Goal: Task Accomplishment & Management: Use online tool/utility

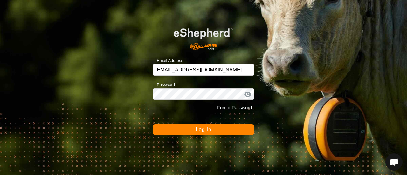
click at [188, 132] on button "Log In" at bounding box center [204, 129] width 102 height 11
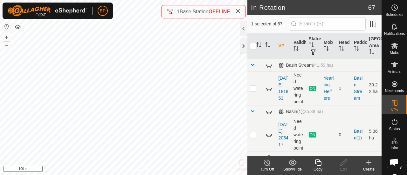
click at [315, 166] on icon at bounding box center [318, 163] width 8 height 8
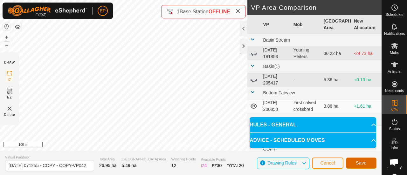
click at [363, 160] on button "Save" at bounding box center [361, 163] width 31 height 11
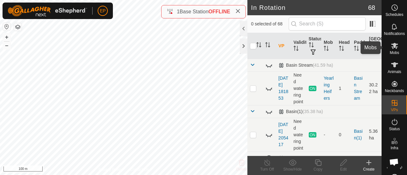
click at [395, 49] on icon at bounding box center [395, 46] width 8 height 8
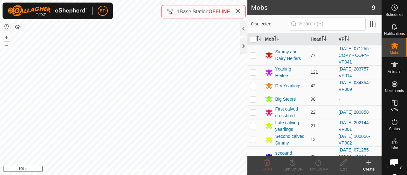
click at [255, 55] on p-checkbox at bounding box center [253, 55] width 6 height 5
checkbox input "true"
click at [316, 161] on icon at bounding box center [318, 163] width 6 height 6
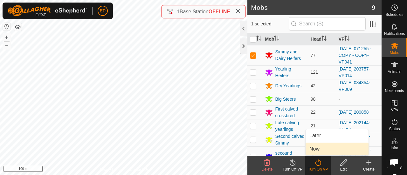
click at [315, 151] on link "Now" at bounding box center [337, 149] width 63 height 13
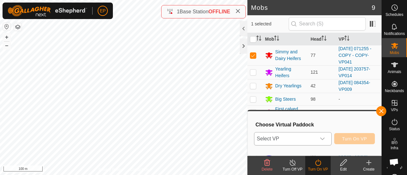
click at [321, 136] on icon "dropdown trigger" at bounding box center [322, 138] width 5 height 5
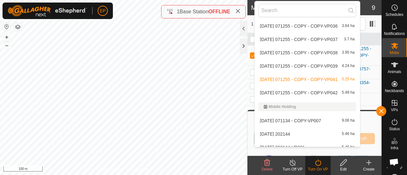
scroll to position [729, 0]
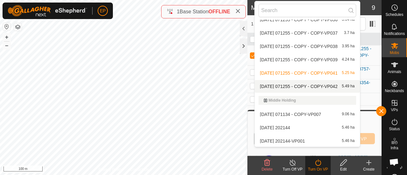
click at [344, 86] on li "[DATE] 071255 - COPY - COPY-VP042 5.49 ha" at bounding box center [308, 86] width 106 height 13
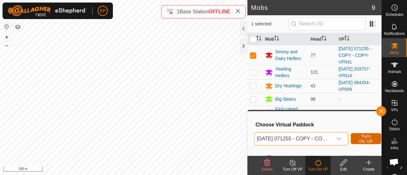
click at [360, 135] on span "Turn On VP" at bounding box center [366, 139] width 15 height 10
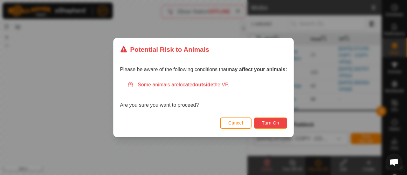
click at [279, 120] on button "Turn On" at bounding box center [270, 123] width 33 height 11
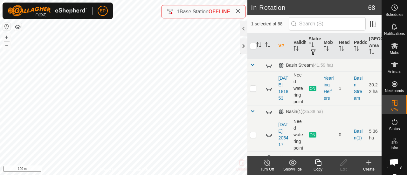
click at [318, 162] on icon at bounding box center [318, 163] width 8 height 8
click at [317, 166] on icon at bounding box center [318, 163] width 8 height 8
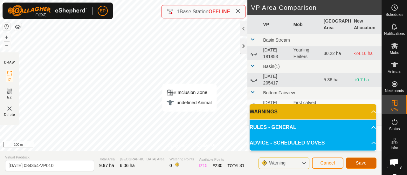
click at [361, 163] on span "Save" at bounding box center [361, 163] width 11 height 5
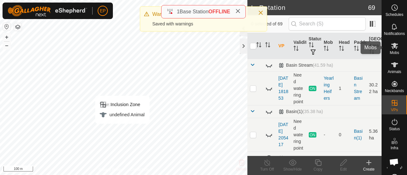
click at [393, 46] on icon at bounding box center [395, 46] width 8 height 8
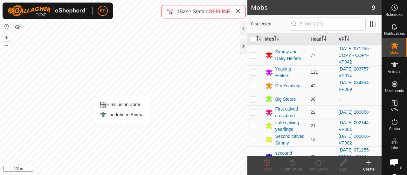
click at [252, 85] on p-checkbox at bounding box center [253, 85] width 6 height 5
checkbox input "true"
click at [313, 164] on turn-on-svg-icon at bounding box center [317, 163] width 25 height 8
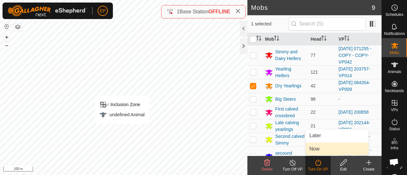
click at [313, 151] on link "Now" at bounding box center [337, 149] width 63 height 13
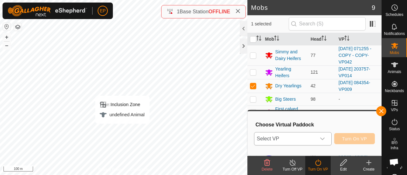
click at [294, 138] on span "Select VP" at bounding box center [285, 139] width 62 height 13
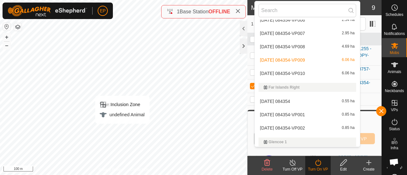
scroll to position [259, 0]
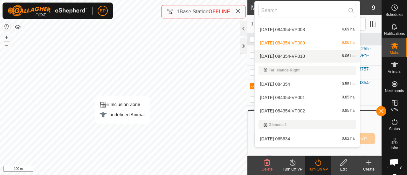
click at [341, 55] on li "[DATE] 084354-VP010 6.06 ha" at bounding box center [308, 56] width 106 height 13
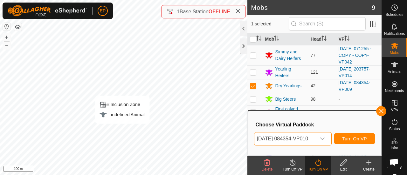
click at [323, 138] on div "dropdown trigger" at bounding box center [322, 139] width 13 height 13
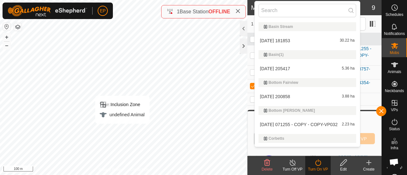
scroll to position [175, 0]
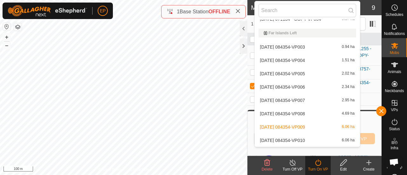
click at [266, 139] on li "[DATE] 084354-VP010 6.06 ha" at bounding box center [308, 140] width 106 height 13
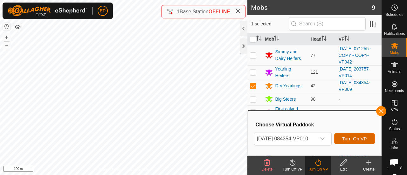
click at [359, 137] on span "Turn On VP" at bounding box center [354, 138] width 25 height 5
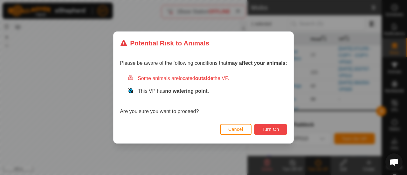
click at [273, 127] on button "Turn On" at bounding box center [270, 129] width 33 height 11
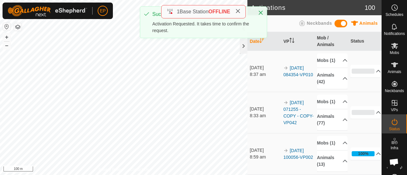
click at [309, 4] on h2 "Activations" at bounding box center [308, 8] width 114 height 8
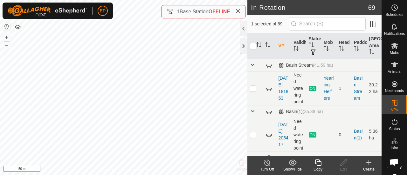
click at [317, 164] on icon at bounding box center [318, 163] width 6 height 6
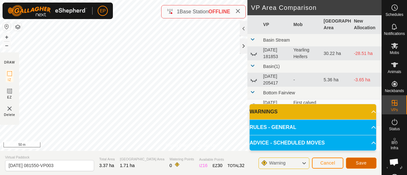
click at [357, 164] on span "Save" at bounding box center [361, 163] width 11 height 5
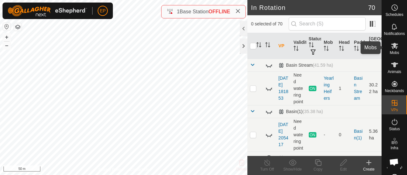
click at [392, 52] on span "Mobs" at bounding box center [394, 53] width 9 height 4
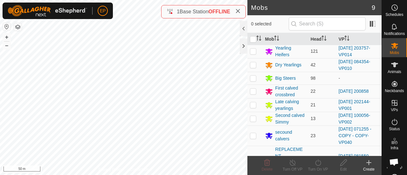
scroll to position [30, 0]
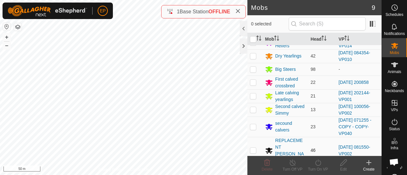
click at [254, 148] on p-checkbox at bounding box center [253, 150] width 6 height 5
checkbox input "true"
click at [318, 163] on icon at bounding box center [318, 163] width 8 height 8
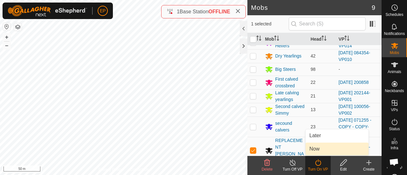
click at [316, 152] on link "Now" at bounding box center [337, 149] width 63 height 13
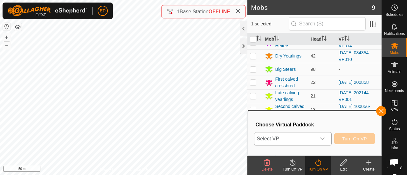
click at [316, 141] on div "dropdown trigger" at bounding box center [322, 139] width 13 height 13
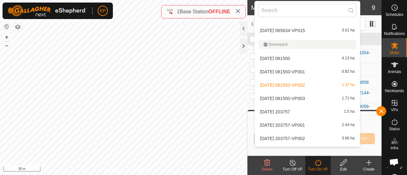
scroll to position [407, 0]
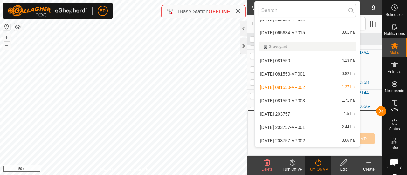
click at [305, 98] on li "[DATE] 081550-VP003 1.71 ha" at bounding box center [308, 100] width 106 height 13
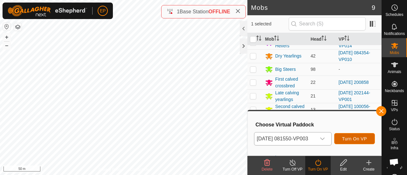
click at [354, 136] on span "Turn On VP" at bounding box center [354, 138] width 25 height 5
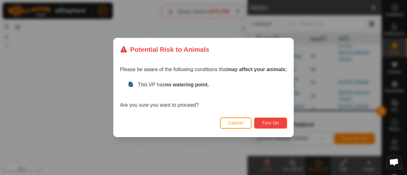
click at [269, 120] on button "Turn On" at bounding box center [270, 123] width 33 height 11
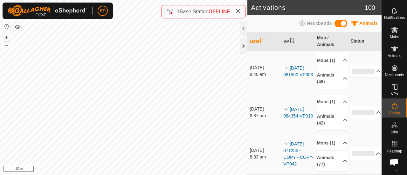
scroll to position [20, 0]
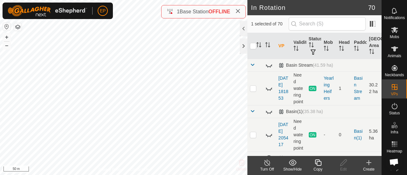
click at [320, 163] on icon at bounding box center [318, 163] width 8 height 8
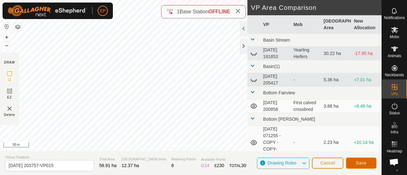
click at [362, 161] on span "Save" at bounding box center [361, 163] width 11 height 5
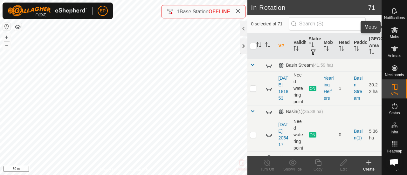
click at [394, 27] on icon at bounding box center [394, 30] width 7 height 6
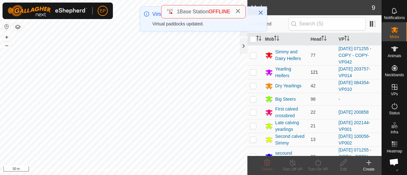
click at [251, 71] on p-checkbox at bounding box center [253, 72] width 6 height 5
checkbox input "true"
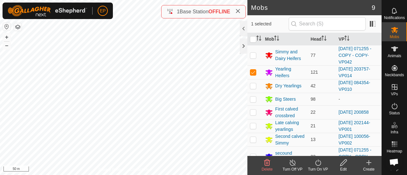
click at [318, 164] on icon at bounding box center [318, 163] width 8 height 8
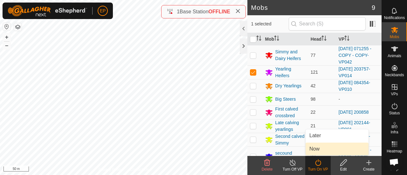
click at [313, 144] on link "Now" at bounding box center [337, 149] width 63 height 13
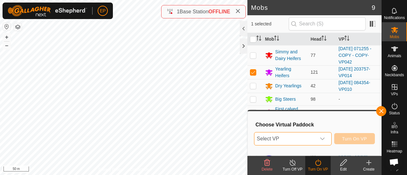
click at [305, 140] on span "Select VP" at bounding box center [285, 139] width 62 height 13
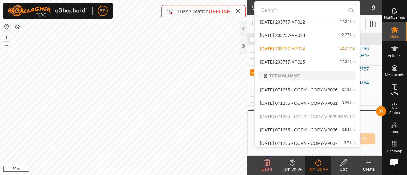
scroll to position [686, 0]
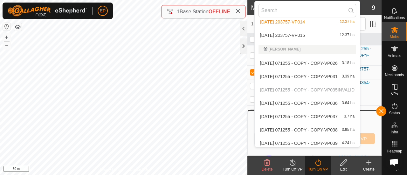
click at [360, 94] on p-selectitem "[DATE] 071255 - COPY - COPY-VP035 INVALID" at bounding box center [308, 90] width 106 height 13
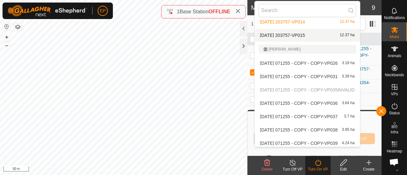
click at [305, 33] on li "[DATE] 203757-VP015 12.37 ha" at bounding box center [308, 35] width 106 height 13
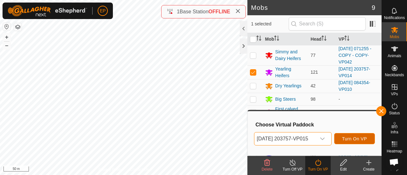
click at [356, 140] on span "Turn On VP" at bounding box center [354, 138] width 25 height 5
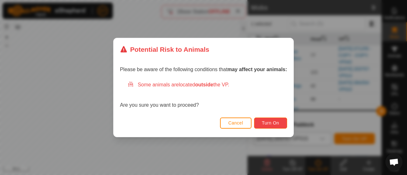
click at [280, 124] on button "Turn On" at bounding box center [270, 123] width 33 height 11
